Goal: Task Accomplishment & Management: Manage account settings

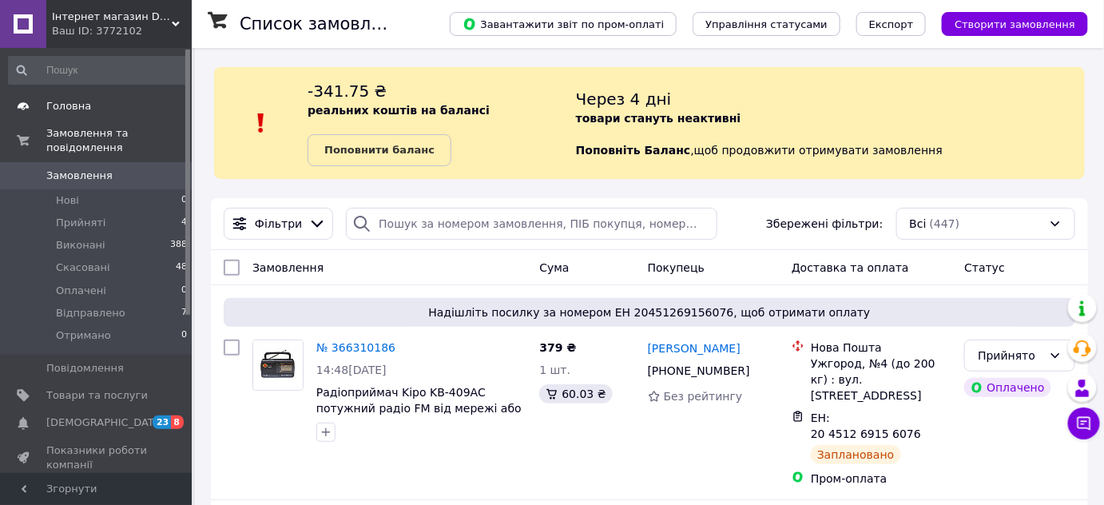
click at [93, 110] on span "Головна" at bounding box center [96, 106] width 101 height 14
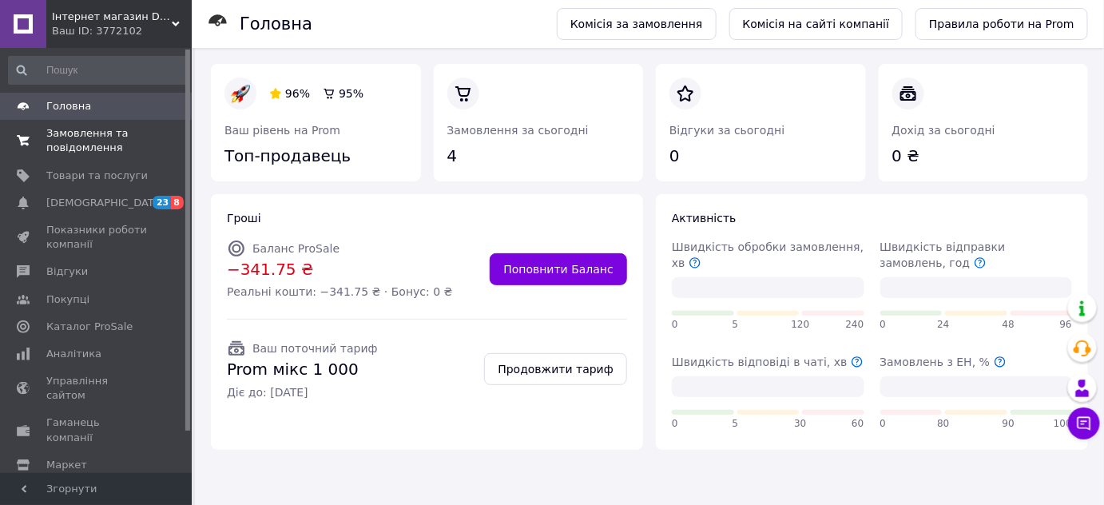
click at [118, 133] on span "Замовлення та повідомлення" at bounding box center [96, 140] width 101 height 29
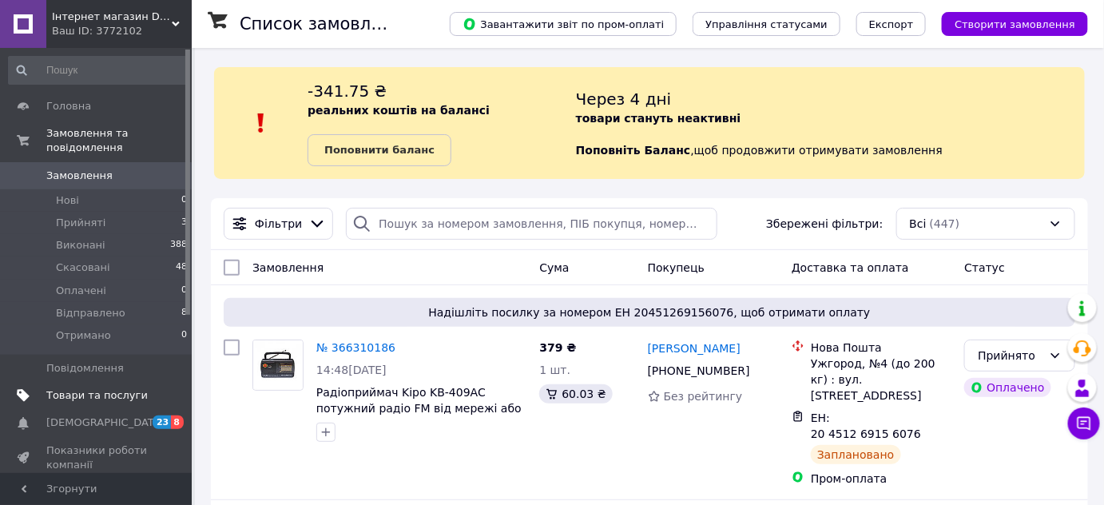
click at [96, 388] on span "Товари та послуги" at bounding box center [96, 395] width 101 height 14
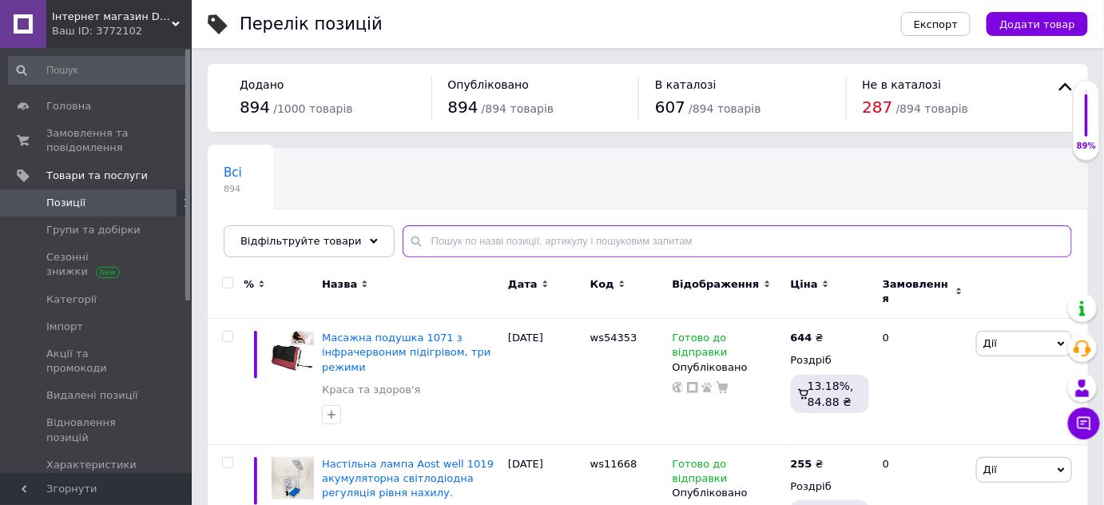
click at [476, 233] on input "text" at bounding box center [737, 241] width 669 height 32
paste input "ws15893"
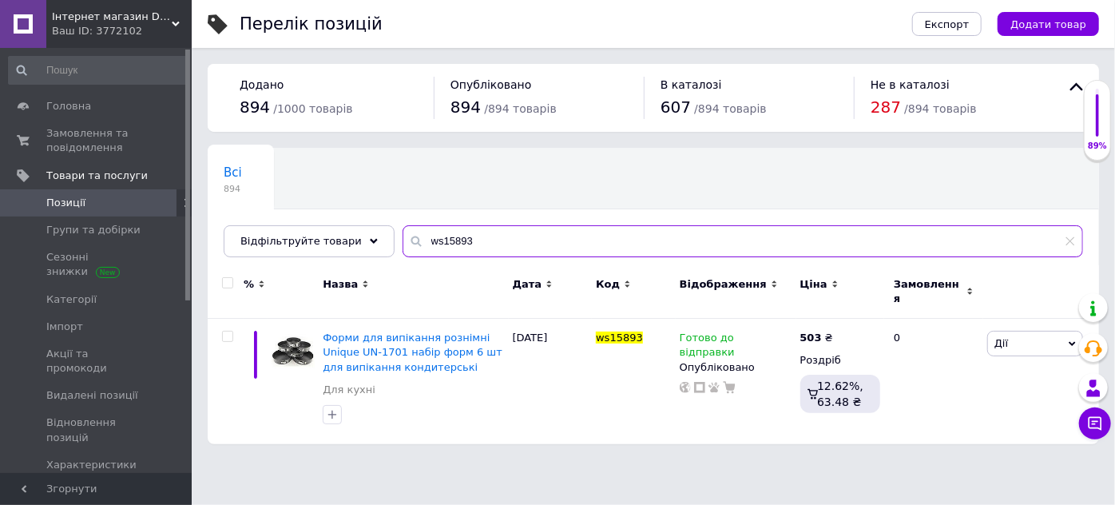
drag, startPoint x: 484, startPoint y: 253, endPoint x: 371, endPoint y: 257, distance: 113.5
click at [371, 257] on div "Всі 894 Ok Відфільтровано... Зберегти Нічого не знайдено Можливо, помилка у сло…" at bounding box center [653, 202] width 891 height 109
drag, startPoint x: 484, startPoint y: 252, endPoint x: 294, endPoint y: 256, distance: 190.1
click at [294, 256] on div "Всі 894 Ok Відфільтровано... Зберегти Нічого не знайдено Можливо, помилка у сло…" at bounding box center [653, 202] width 891 height 109
paste input "59198"
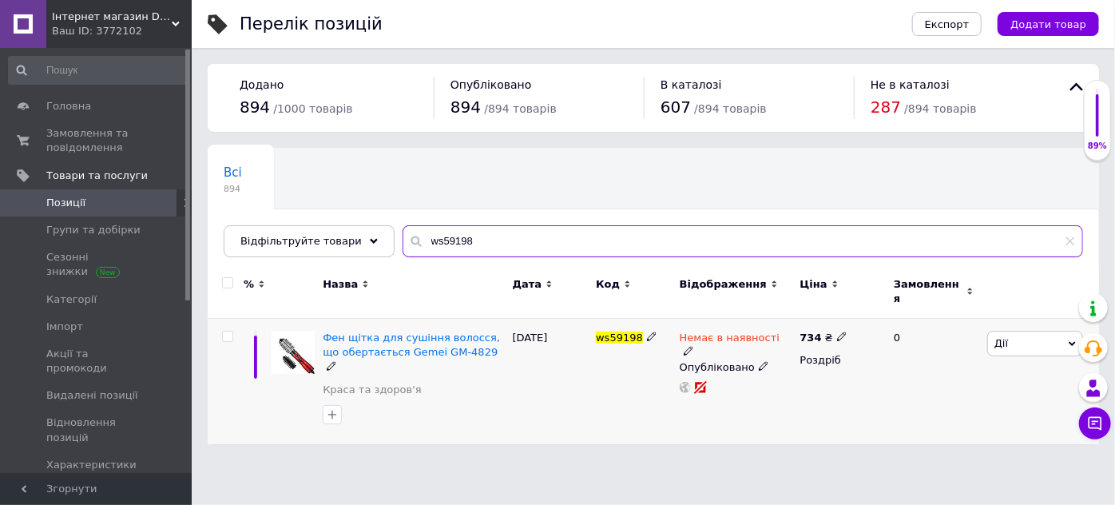
type input "ws59198"
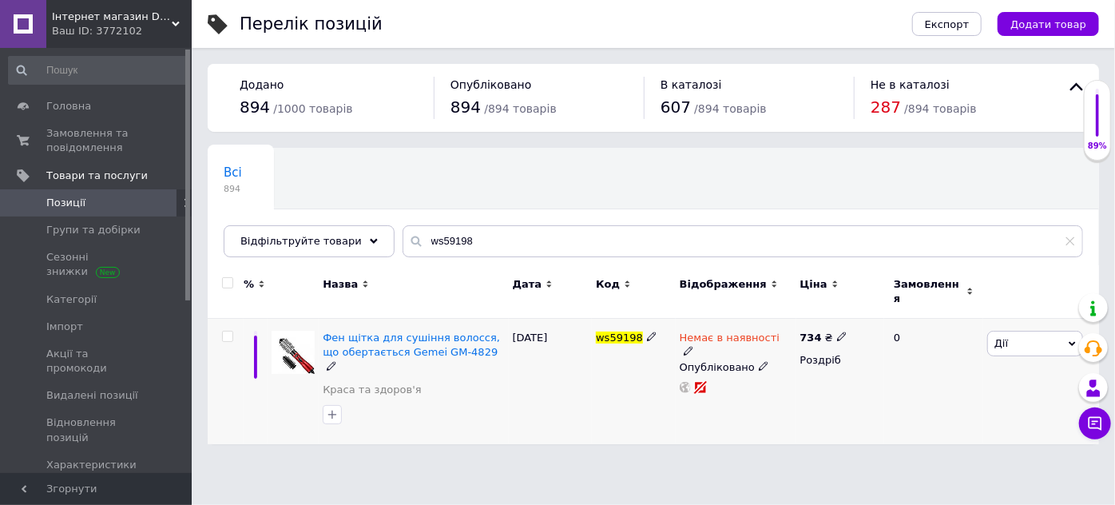
click at [693, 346] on icon at bounding box center [689, 351] width 10 height 10
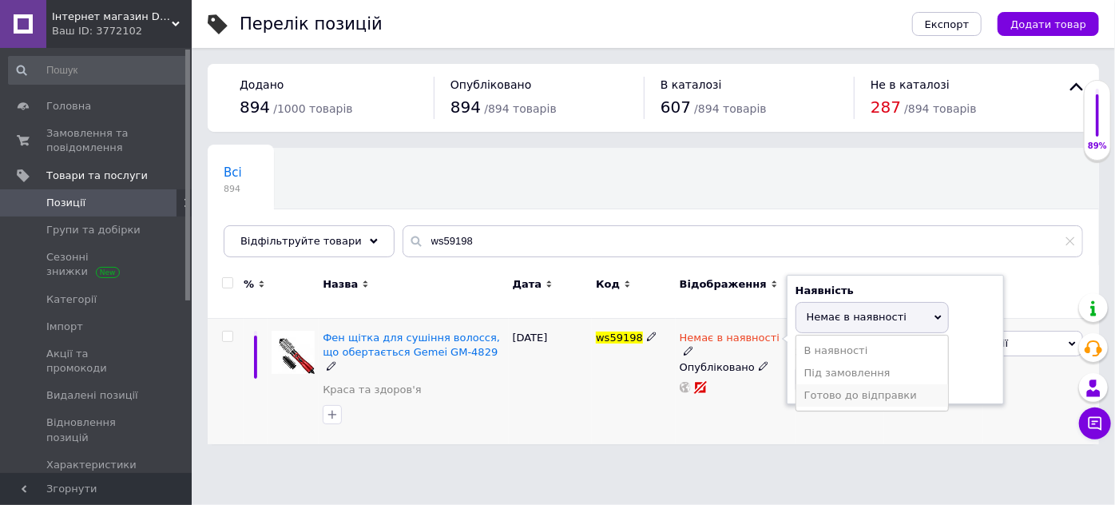
click at [821, 384] on li "Готово до відправки" at bounding box center [872, 395] width 152 height 22
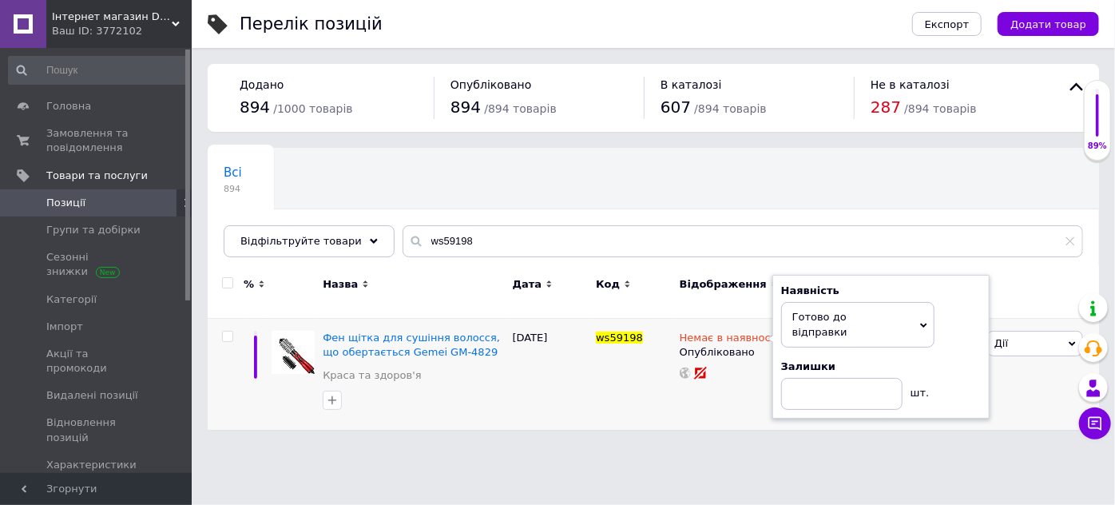
click at [710, 423] on div "Перелік позицій Експорт Додати товар Додано 894 / 1000 товарів Опубліковано 894…" at bounding box center [653, 223] width 923 height 446
